Goal: Task Accomplishment & Management: Manage account settings

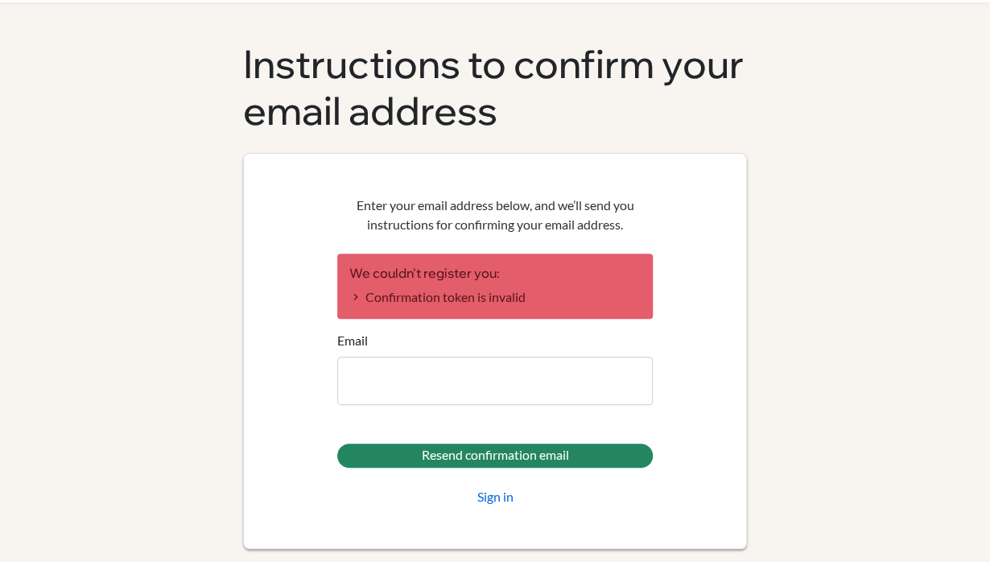
scroll to position [66, 0]
type input "[EMAIL_ADDRESS][DOMAIN_NAME]"
click at [337, 443] on input "Resend confirmation email" at bounding box center [495, 455] width 316 height 24
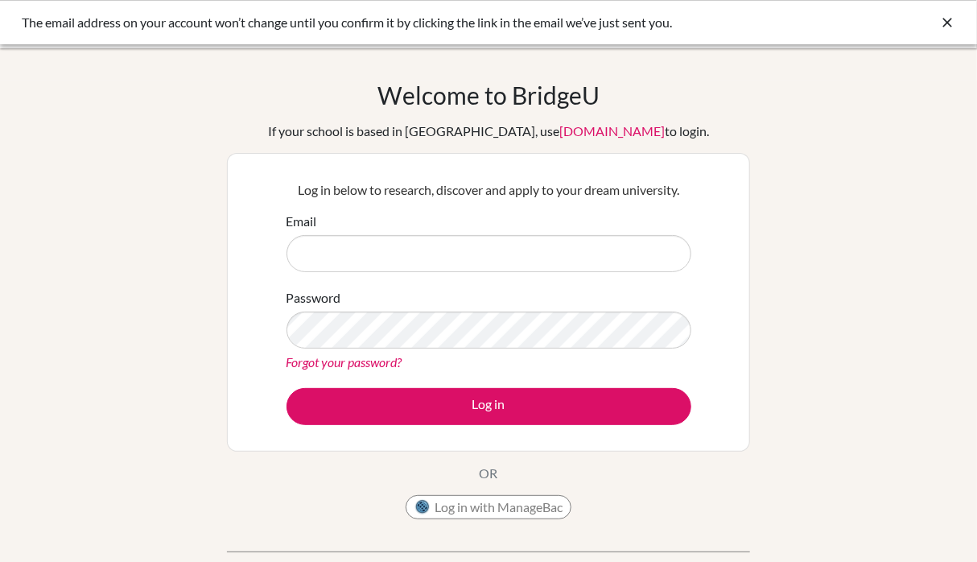
type input "[EMAIL_ADDRESS][DOMAIN_NAME]"
click at [181, 373] on div "Welcome to [GEOGRAPHIC_DATA] If your school is based in [GEOGRAPHIC_DATA], use …" at bounding box center [488, 343] width 977 height 526
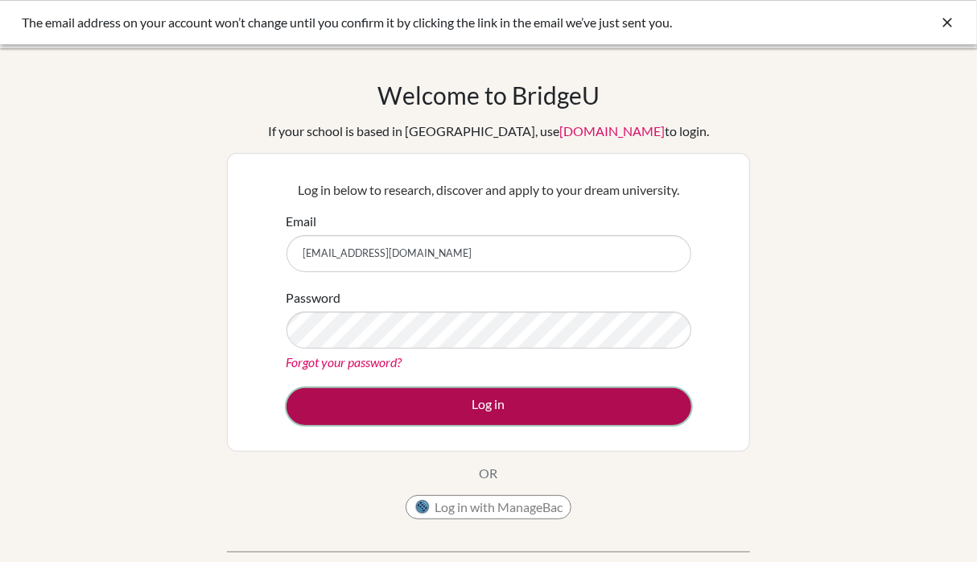
click at [361, 420] on button "Log in" at bounding box center [489, 406] width 405 height 37
